Goal: Navigation & Orientation: Find specific page/section

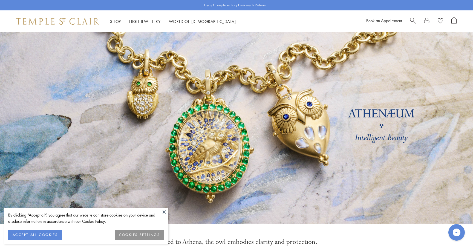
click at [165, 210] on button at bounding box center [164, 212] width 8 height 8
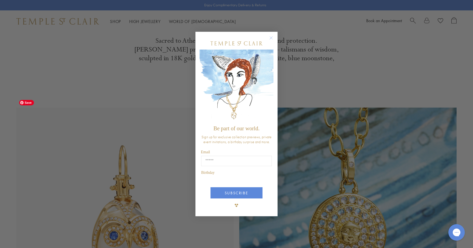
scroll to position [202, 0]
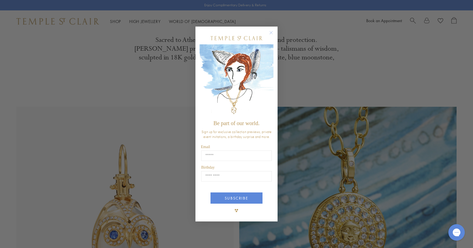
click at [273, 33] on circle "Close dialog" at bounding box center [271, 33] width 7 height 7
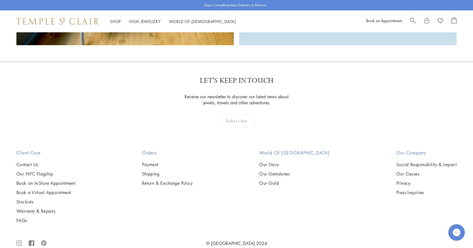
scroll to position [1683, 0]
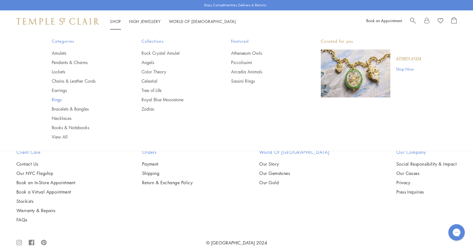
click at [56, 99] on link "Rings" at bounding box center [86, 100] width 68 height 6
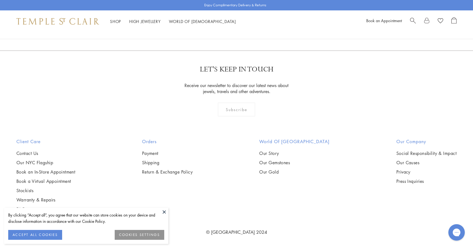
scroll to position [1530, 0]
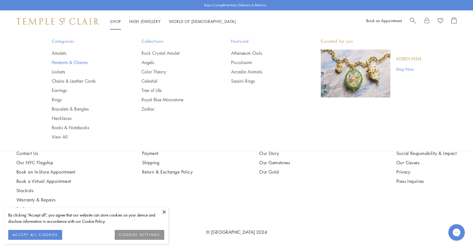
click at [61, 62] on link "Pendants & Charms" at bounding box center [86, 62] width 68 height 6
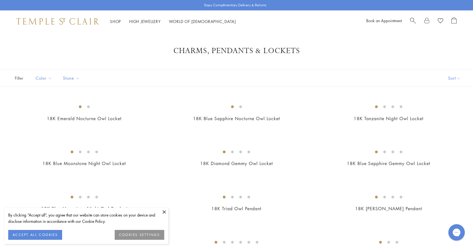
scroll to position [243, 0]
